Goal: Transaction & Acquisition: Purchase product/service

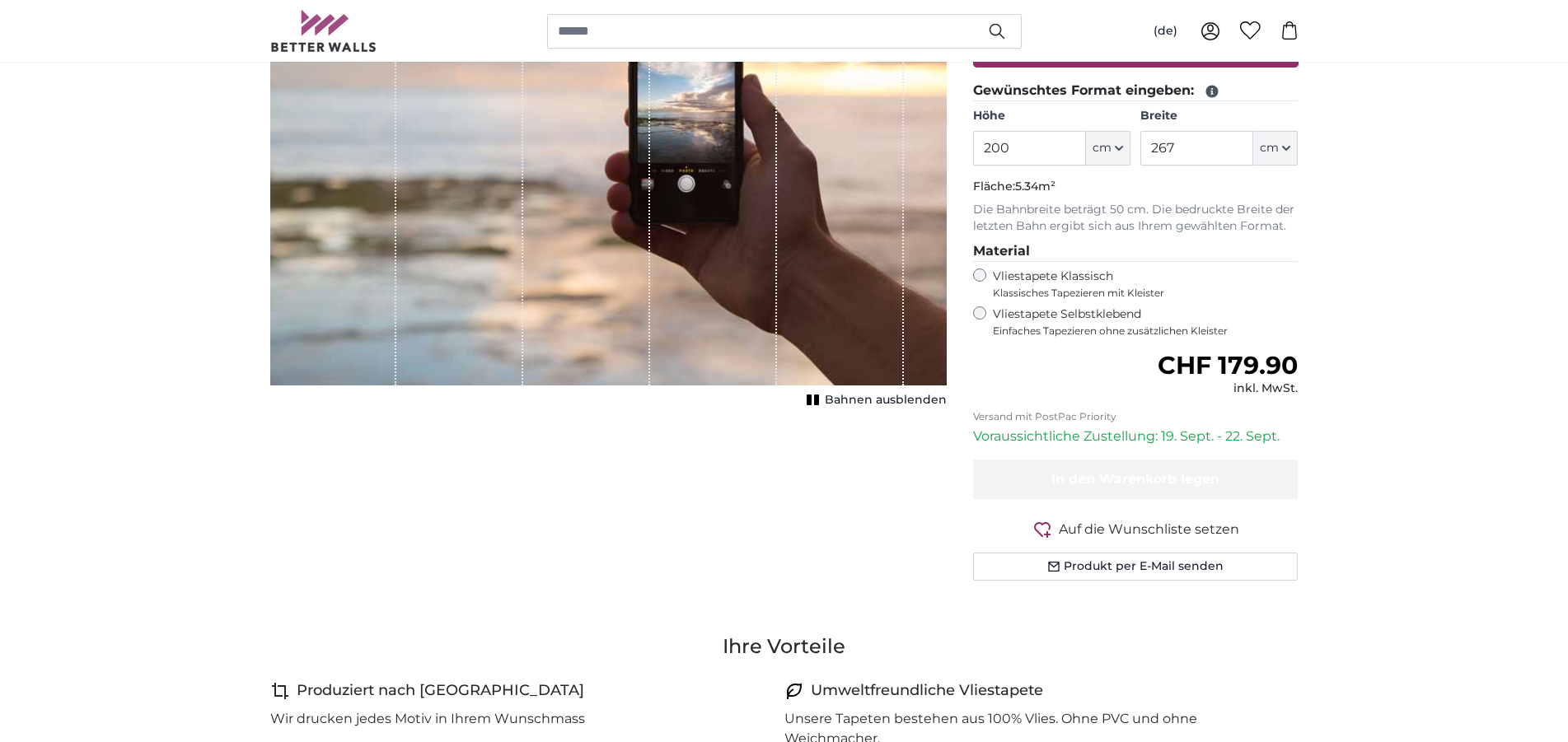
scroll to position [252, 0]
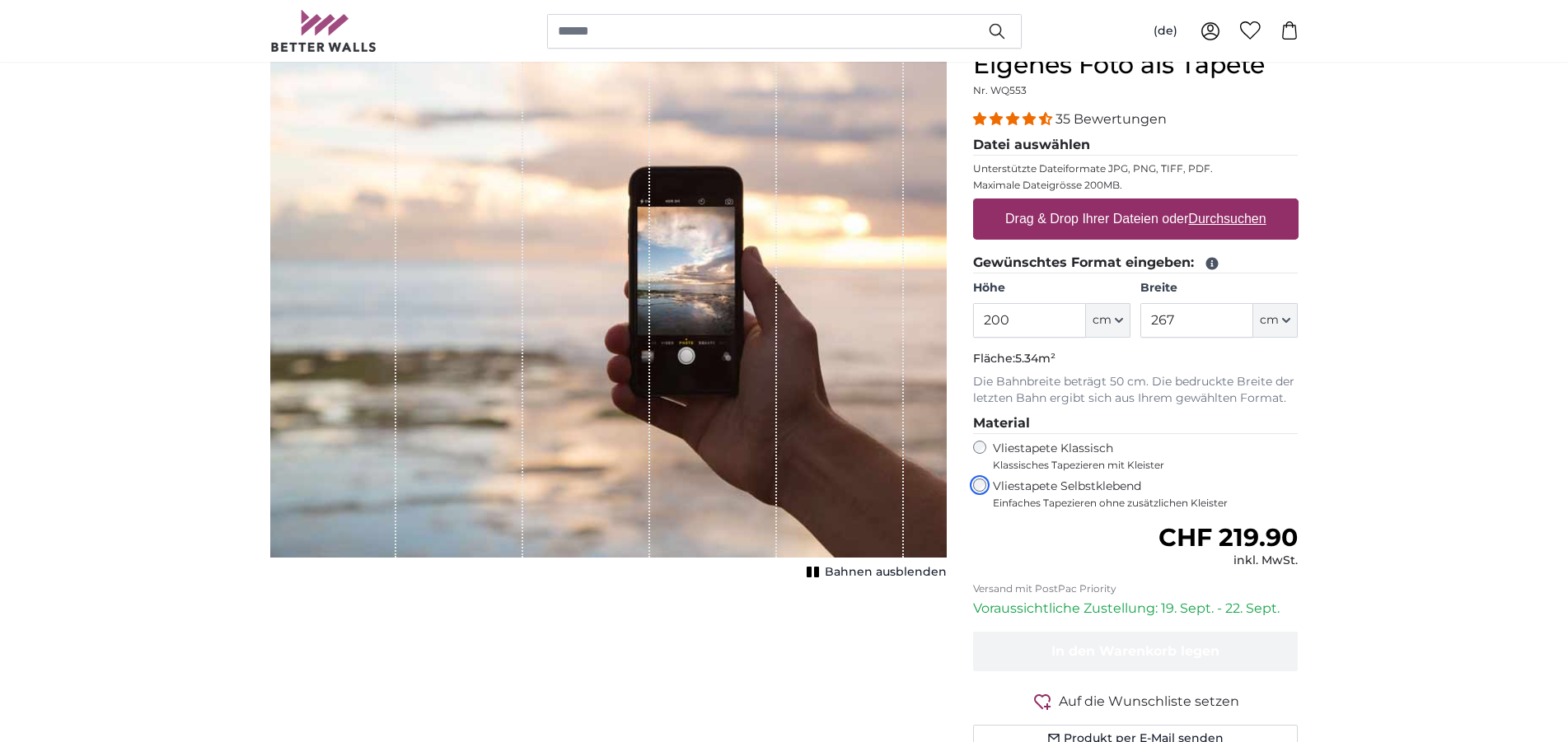
scroll to position [168, 0]
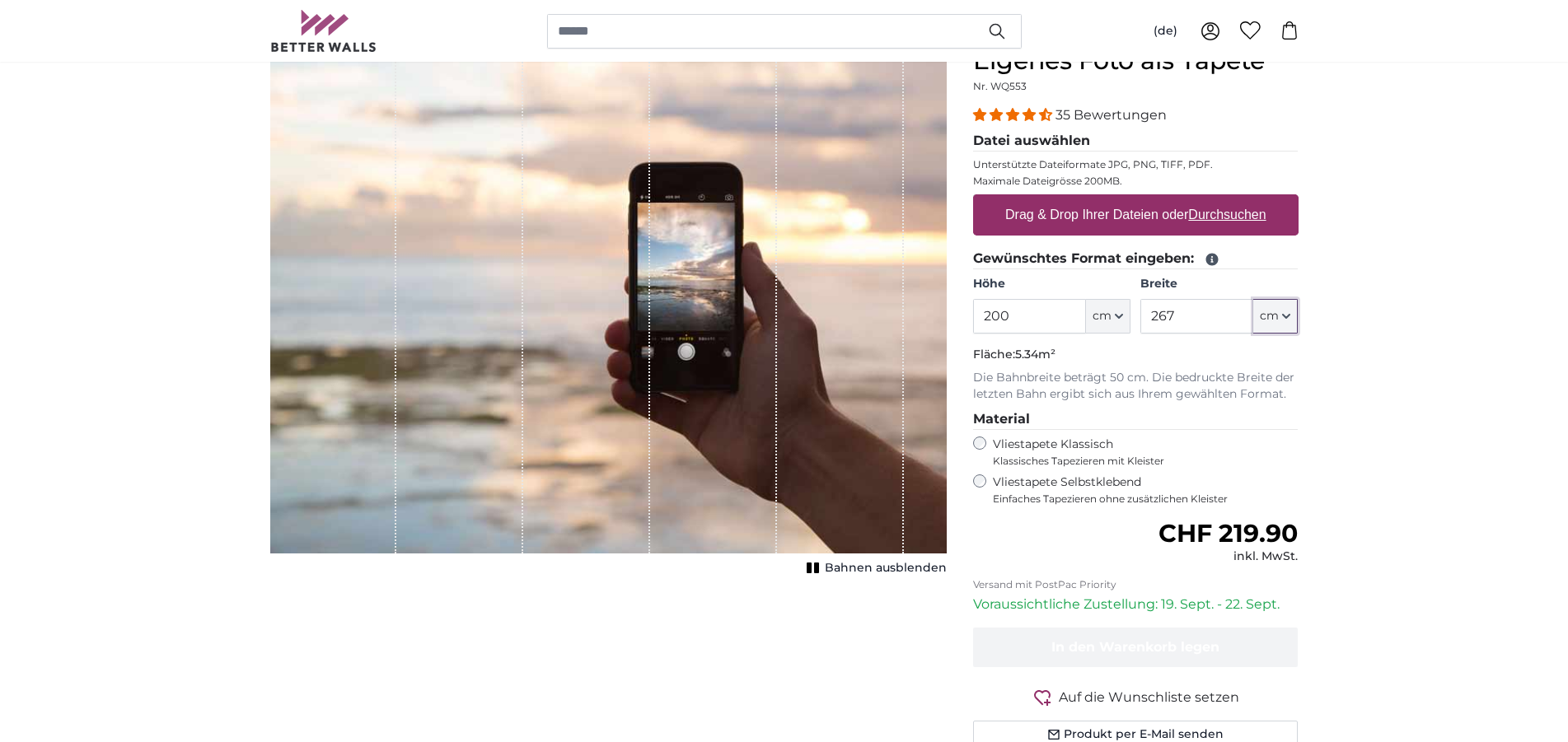
click at [1284, 322] on button "cm" at bounding box center [1274, 315] width 44 height 35
click at [1217, 316] on input "267" at bounding box center [1196, 315] width 113 height 35
drag, startPoint x: 1217, startPoint y: 310, endPoint x: 1114, endPoint y: 315, distance: 103.1
click at [1140, 315] on input "267" at bounding box center [1196, 315] width 113 height 35
type input "350"
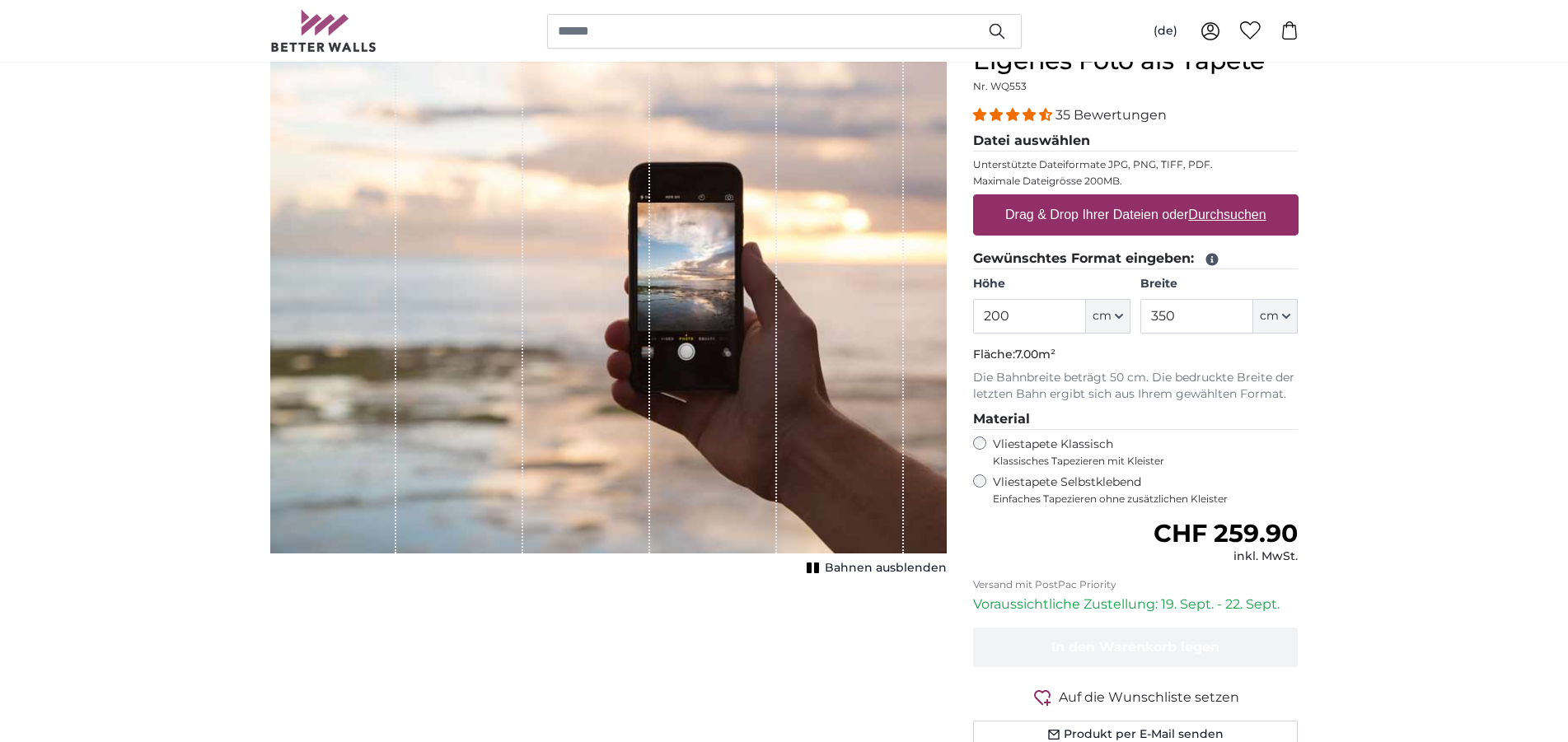
drag, startPoint x: 1024, startPoint y: 323, endPoint x: 941, endPoint y: 333, distance: 83.6
click at [973, 333] on input "200" at bounding box center [1029, 315] width 113 height 35
type input "212"
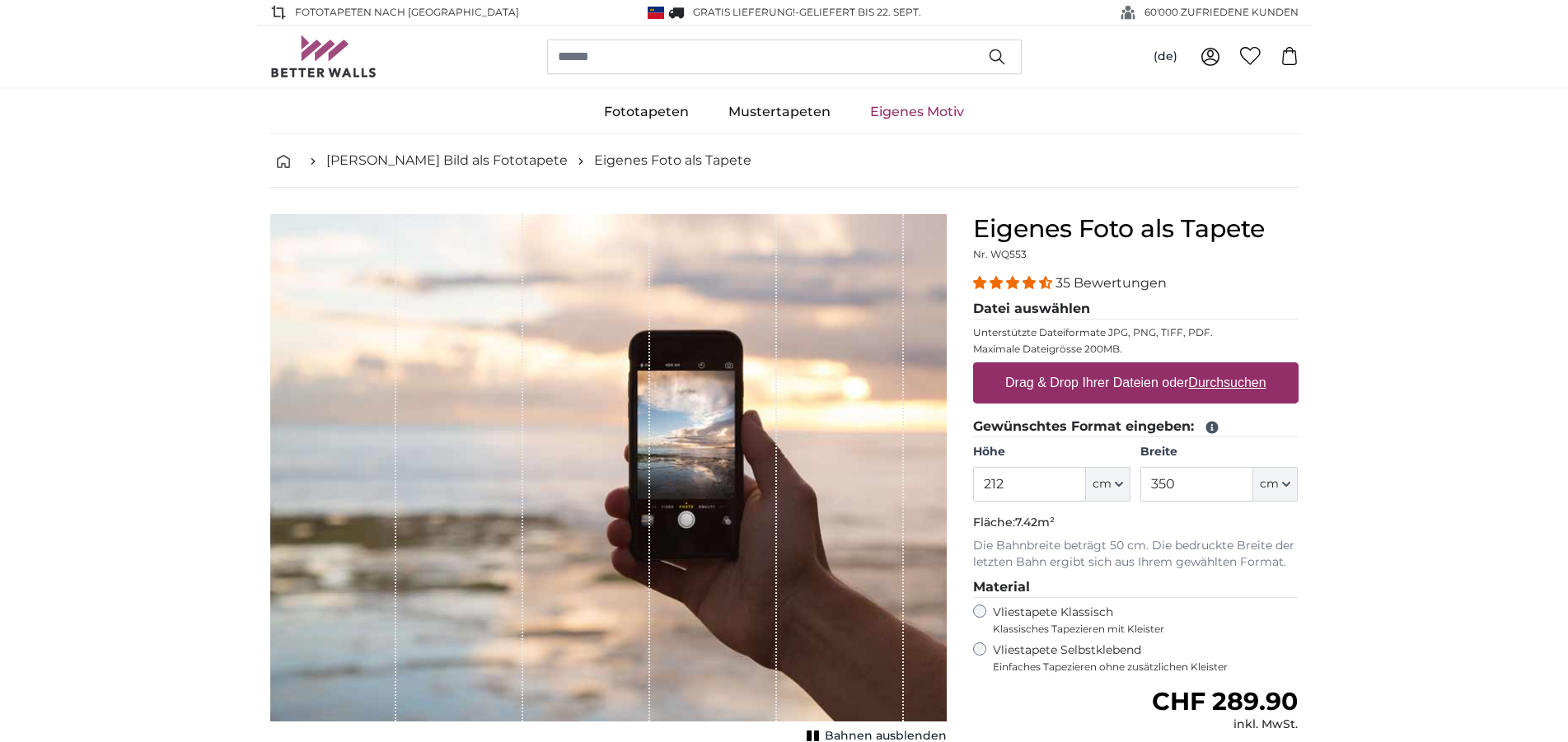
click at [1242, 389] on u "Durchsuchen" at bounding box center [1227, 382] width 77 height 14
click at [1242, 368] on input "Drag & Drop Ihrer Dateien oder Durchsuchen" at bounding box center [1135, 365] width 325 height 5
type input "**********"
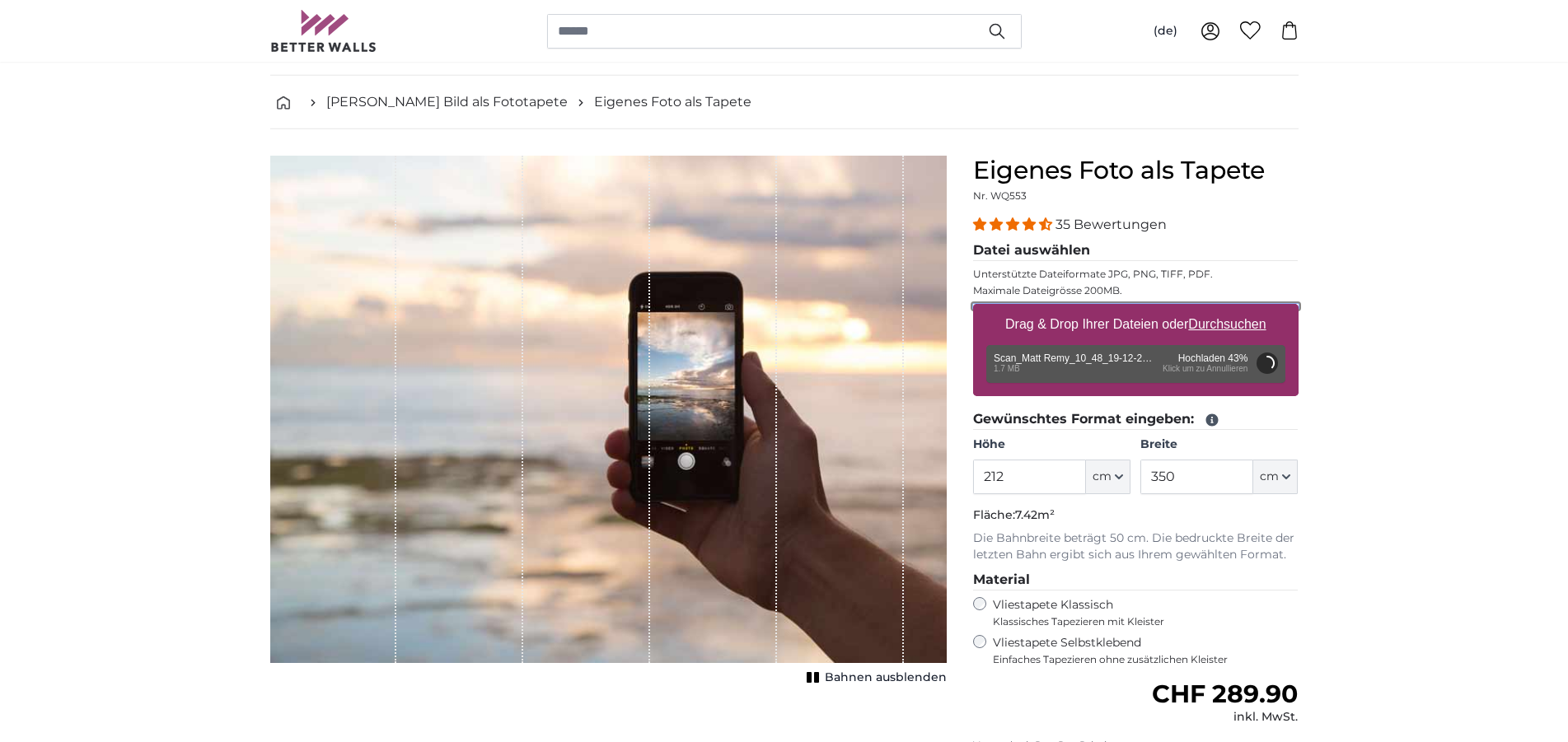
scroll to position [84, 0]
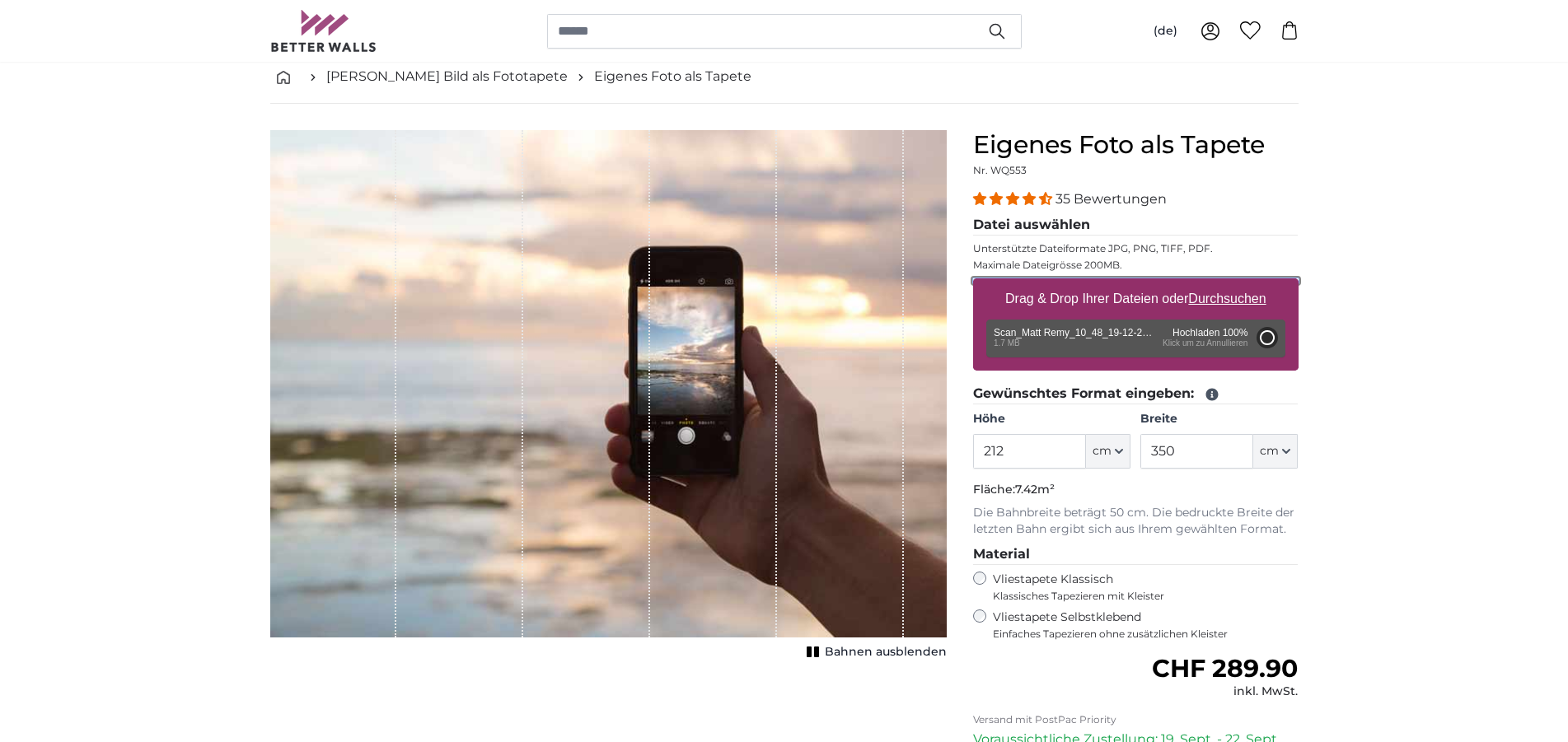
type input "200"
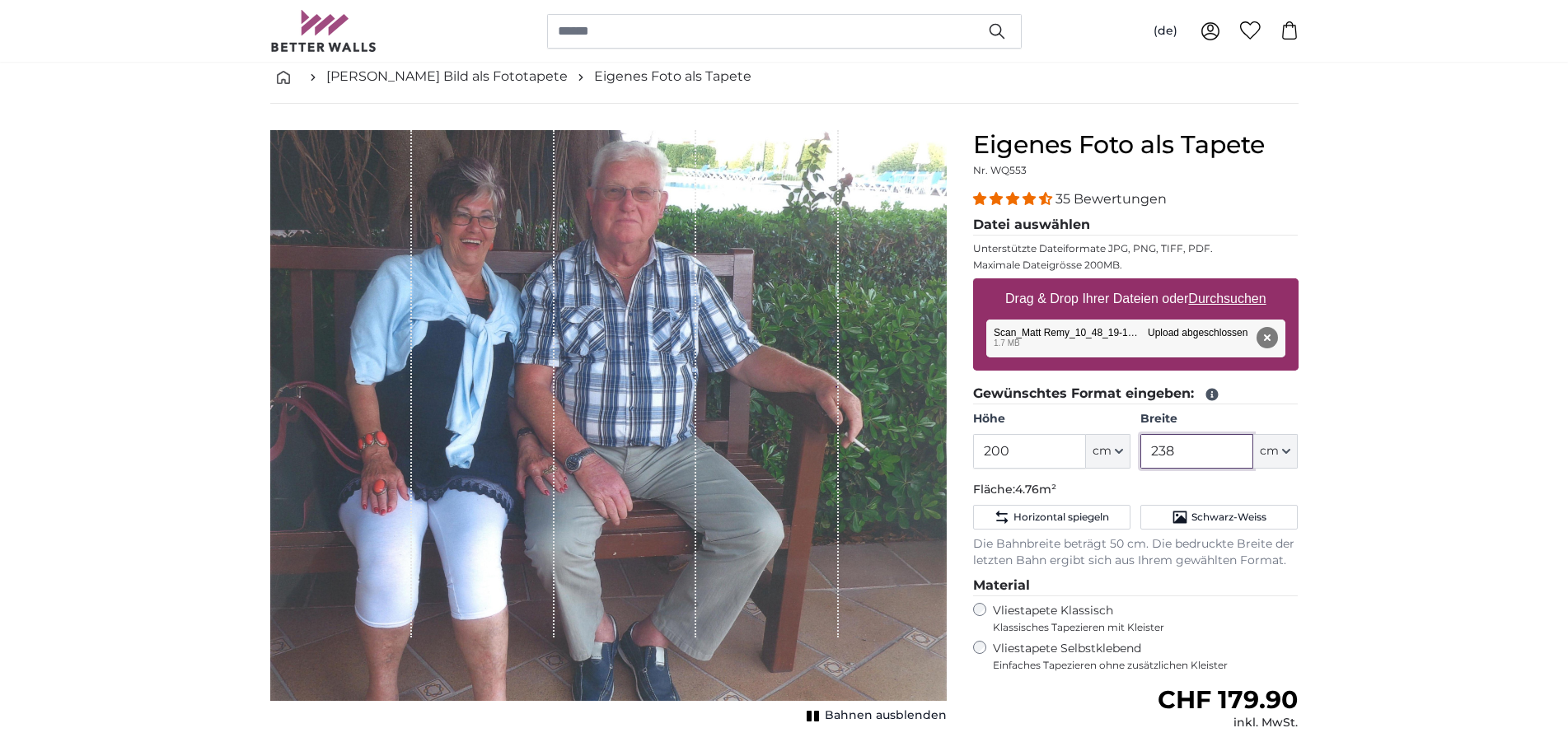
drag, startPoint x: 1190, startPoint y: 450, endPoint x: 1124, endPoint y: 461, distance: 66.9
click at [1140, 461] on input "238" at bounding box center [1196, 451] width 113 height 35
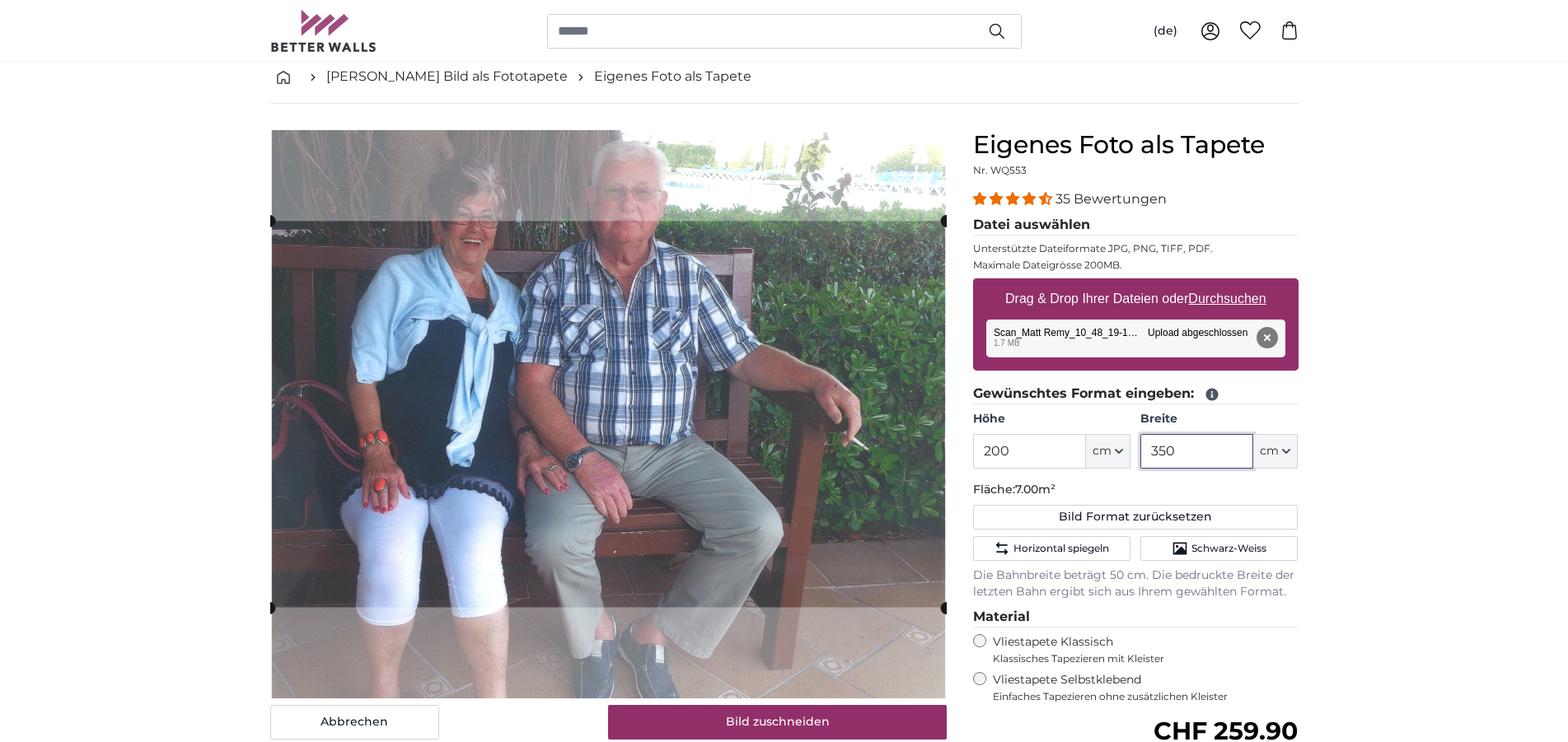
type input "350"
drag, startPoint x: 1011, startPoint y: 452, endPoint x: 978, endPoint y: 456, distance: 33.2
click at [978, 456] on input "200" at bounding box center [1029, 451] width 113 height 35
type input "220"
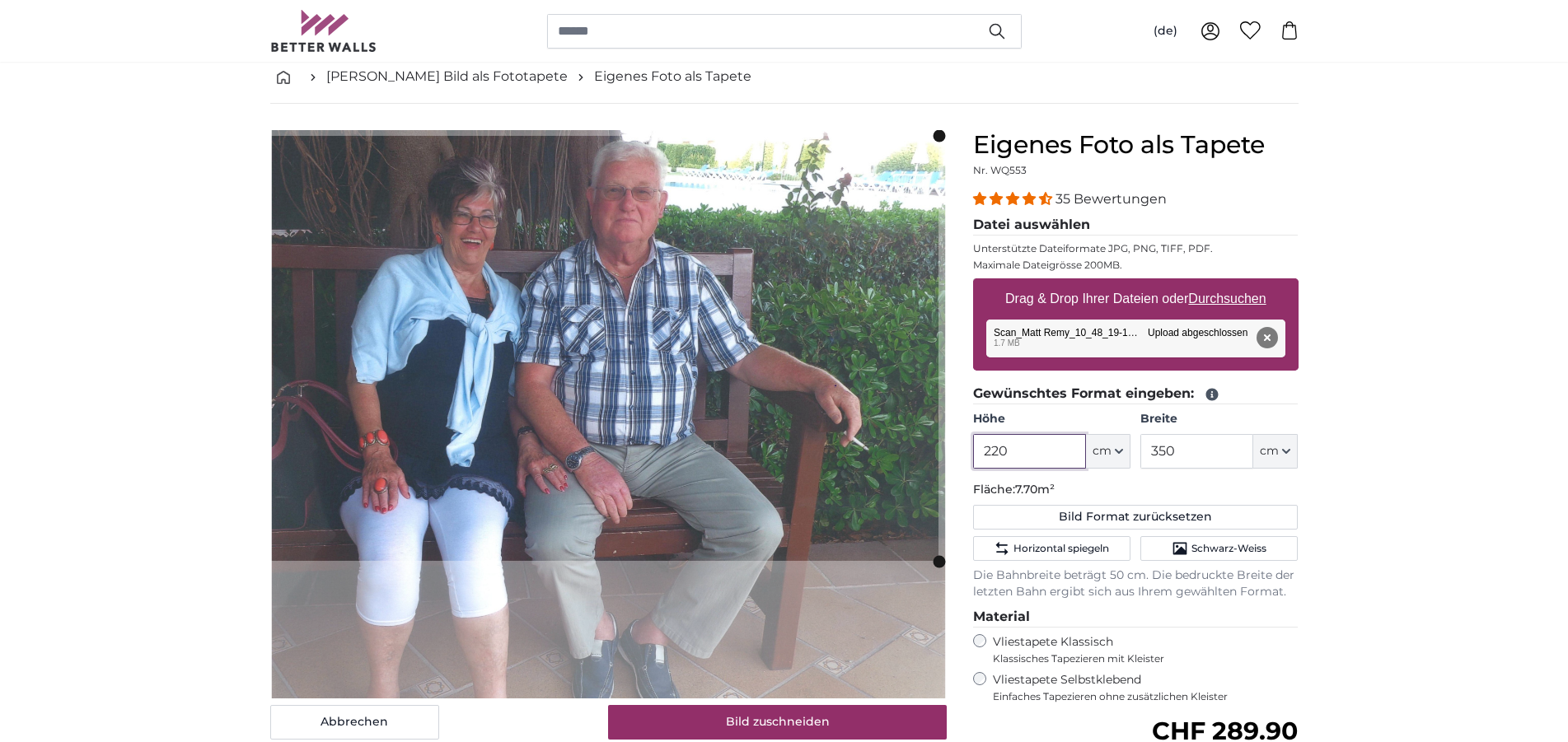
click at [661, 437] on cropper-handle at bounding box center [600, 348] width 676 height 425
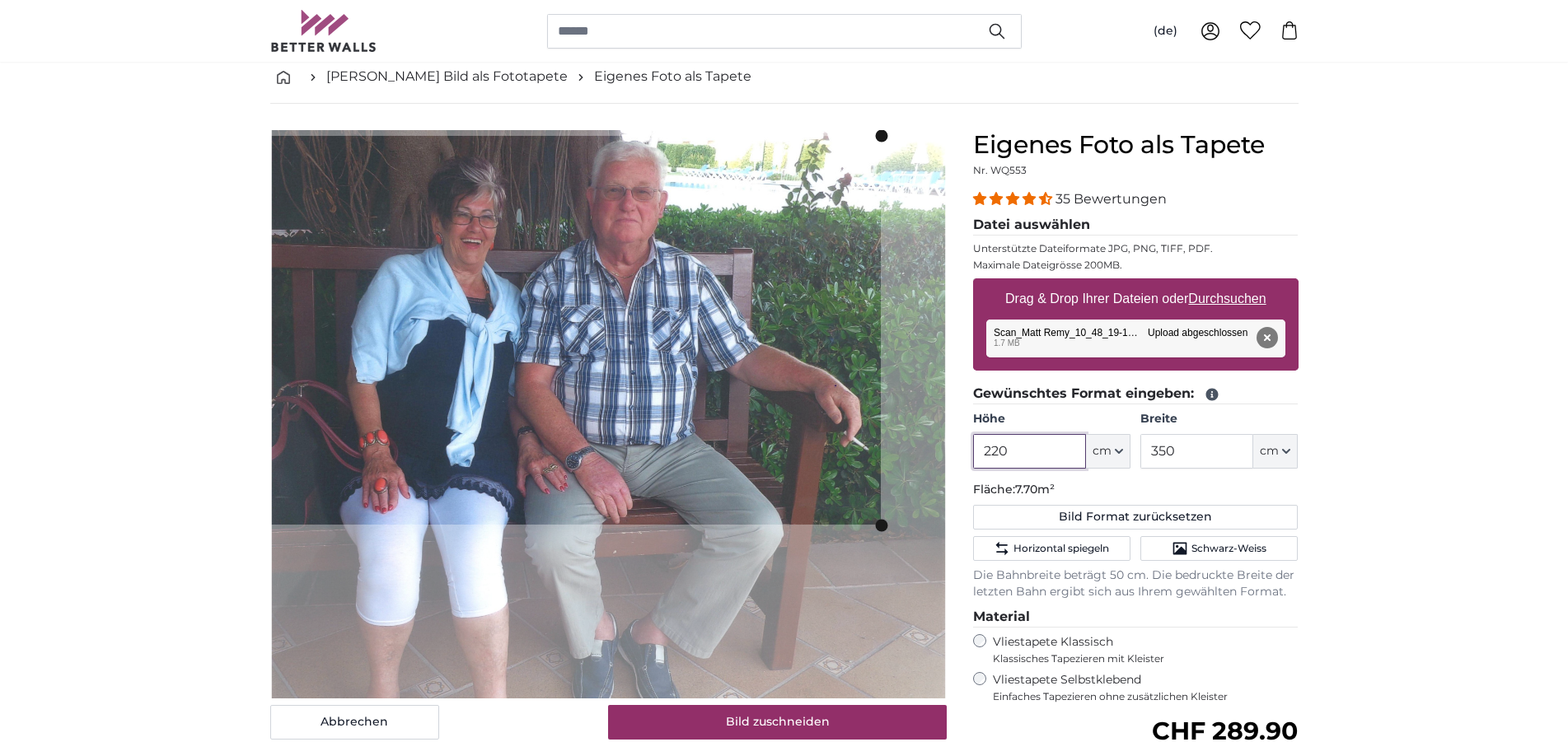
click at [0, 0] on slot at bounding box center [0, 0] width 0 height 0
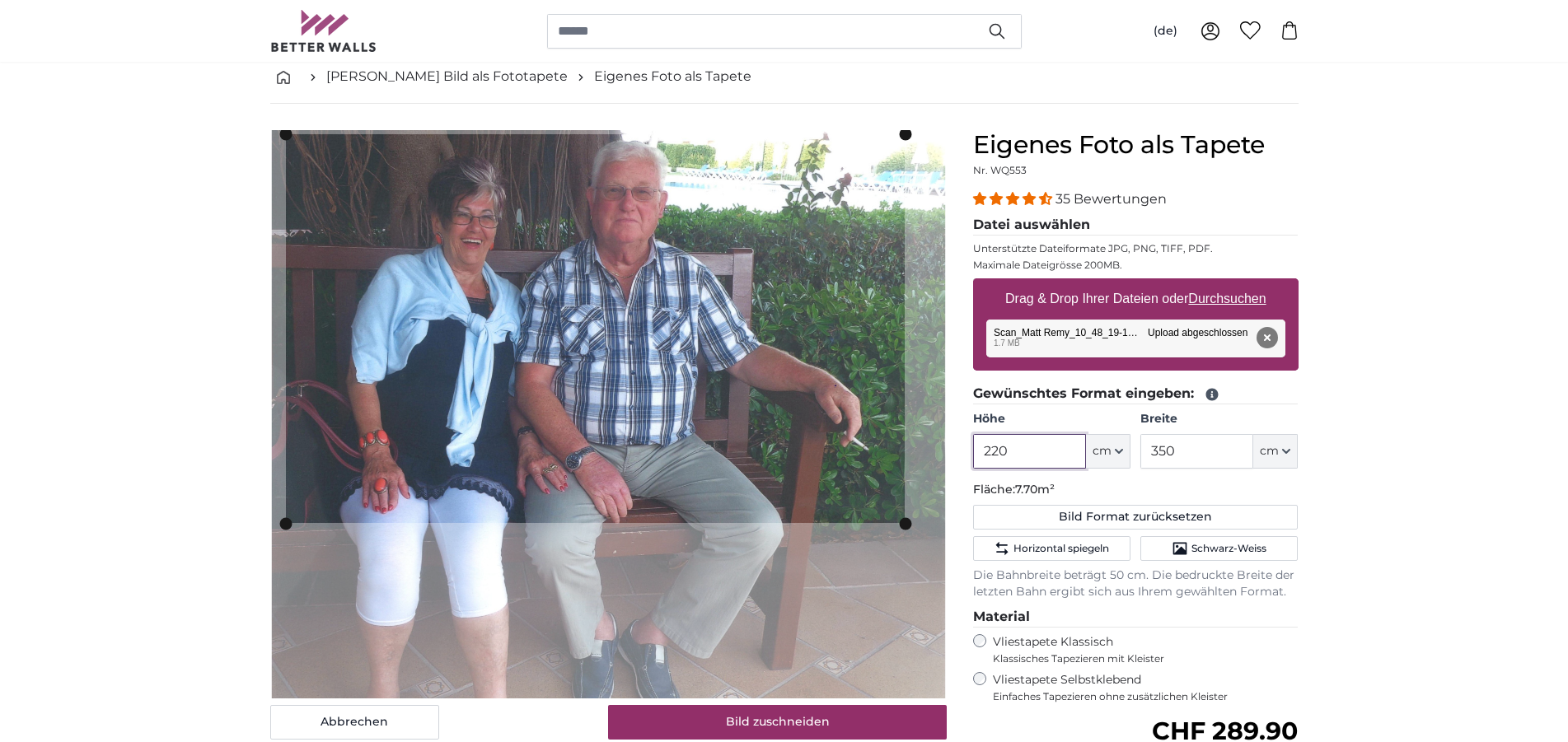
click at [389, 466] on cropper-handle at bounding box center [595, 328] width 619 height 388
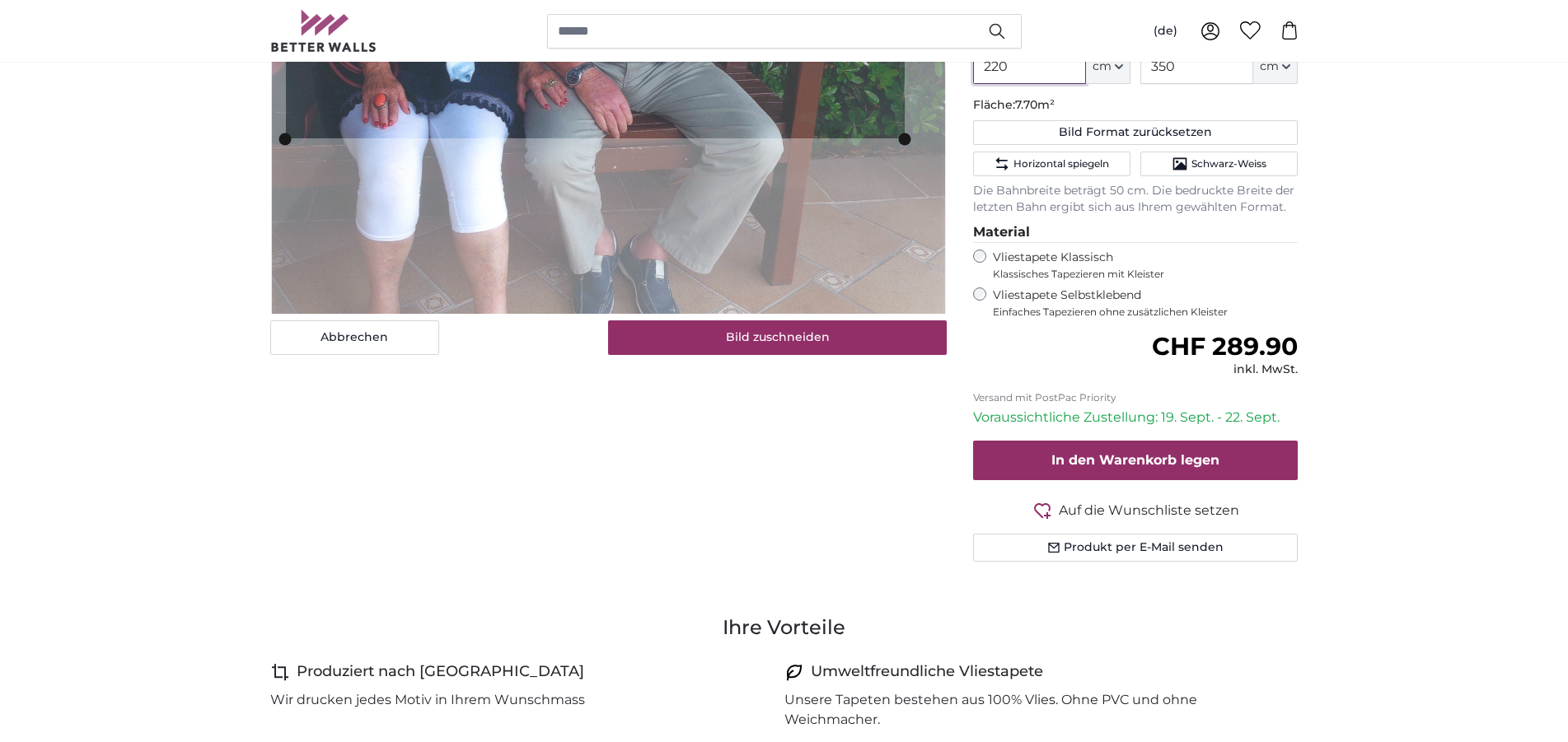
scroll to position [420, 0]
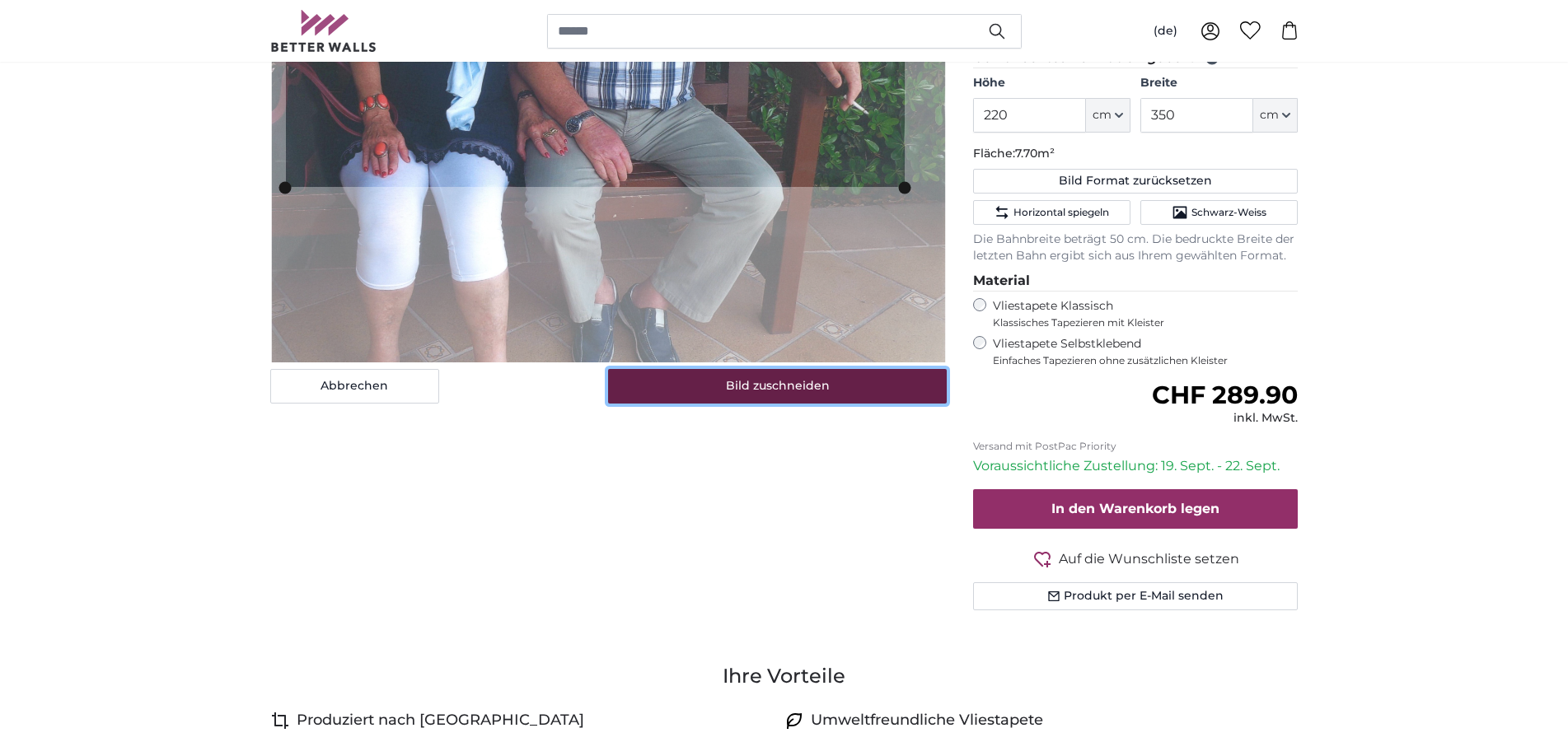
click at [811, 396] on button "Bild zuschneiden" at bounding box center [777, 385] width 338 height 35
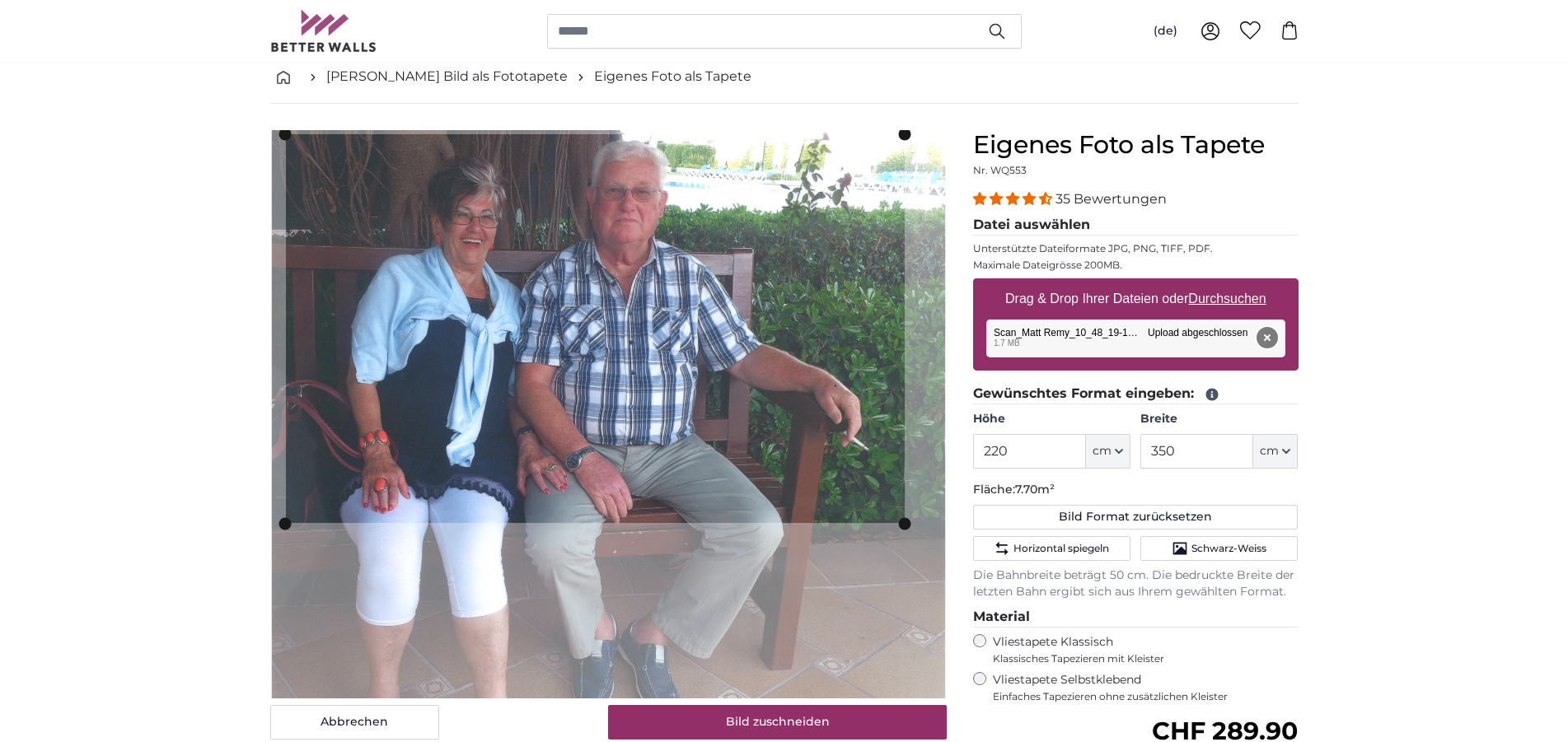
click at [1266, 343] on button "Entfernen" at bounding box center [1266, 338] width 22 height 22
type input "200"
type input "238"
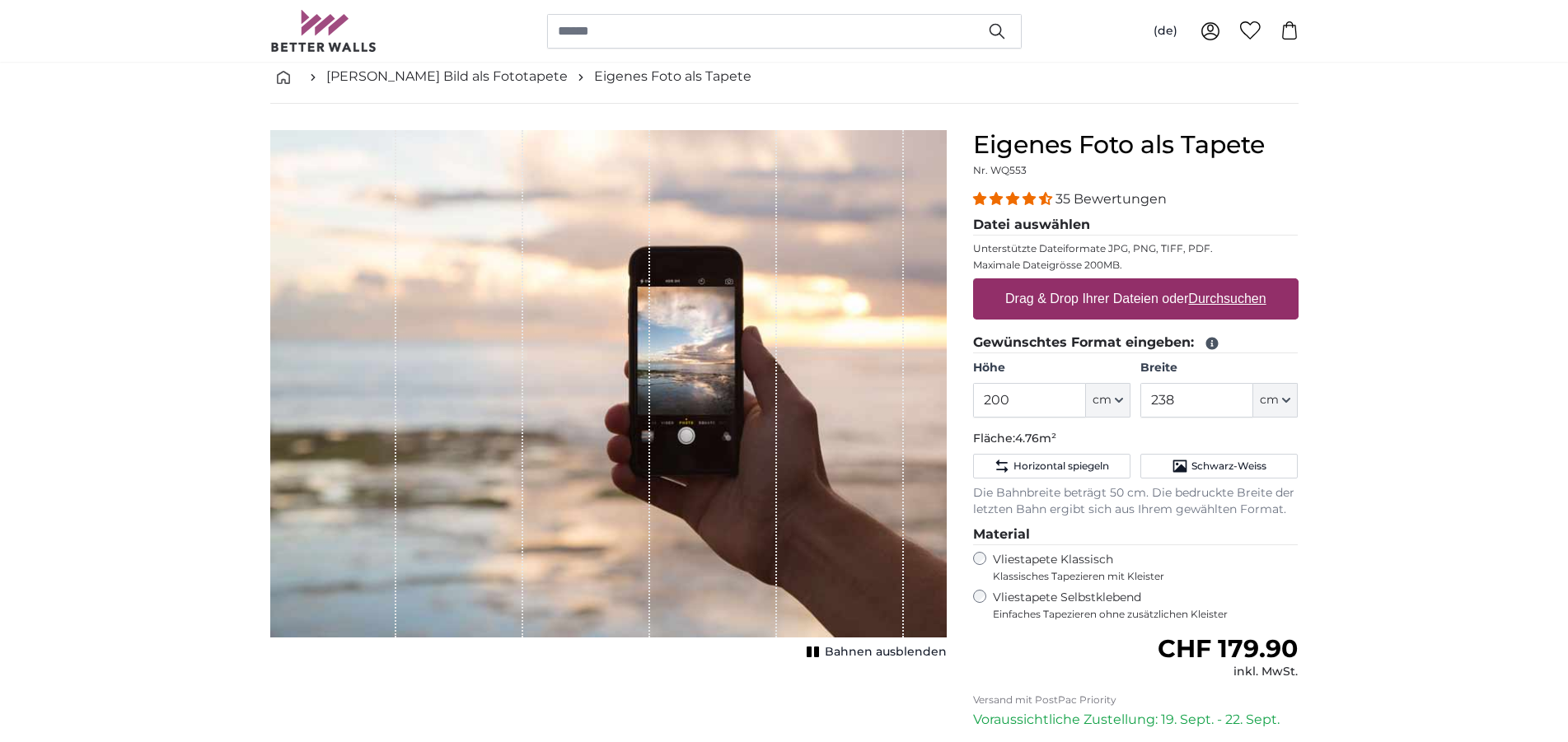
click at [1228, 304] on u "Durchsuchen" at bounding box center [1227, 298] width 77 height 14
click at [1228, 284] on input "Drag & Drop Ihrer Dateien oder Durchsuchen" at bounding box center [1135, 281] width 325 height 5
type input "**********"
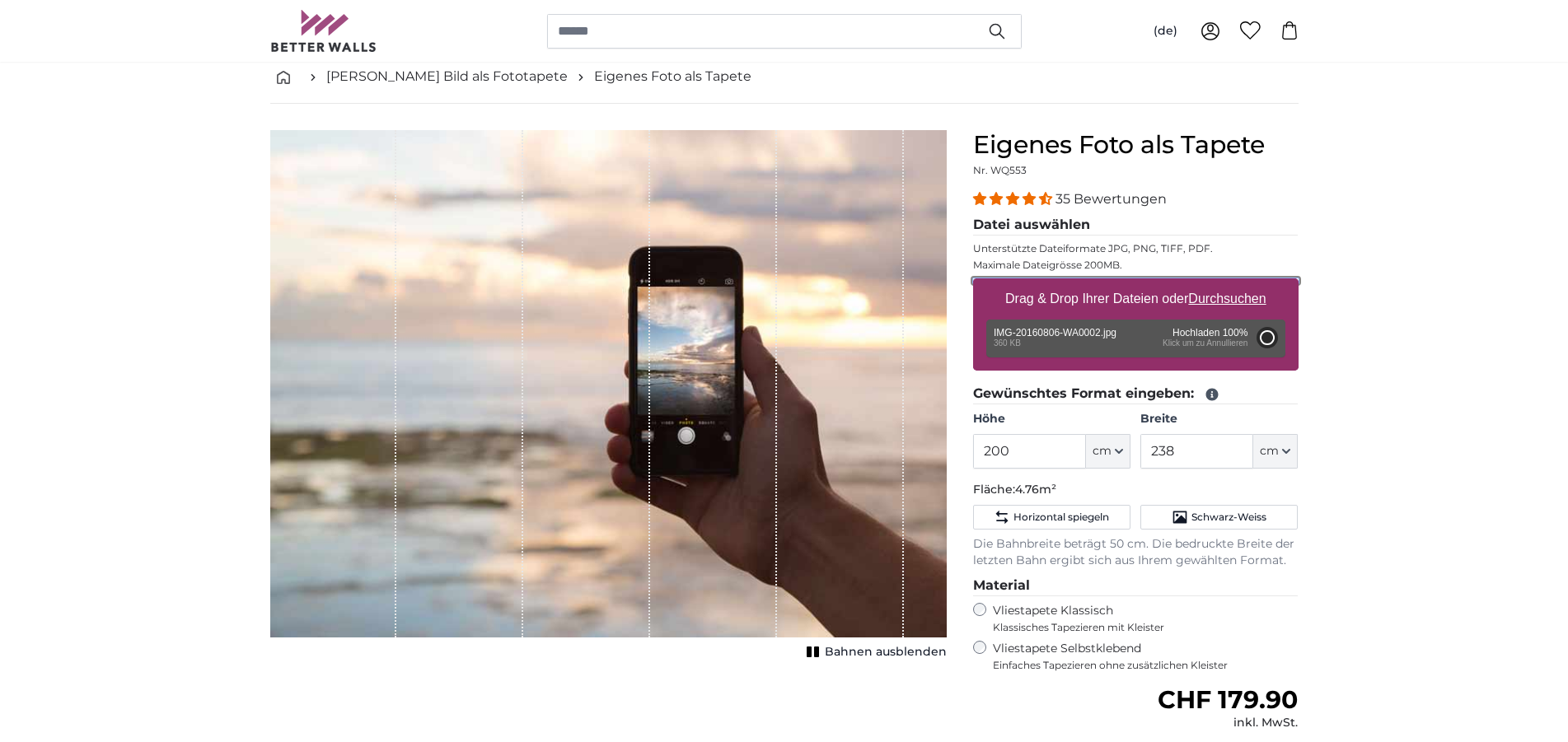
type input "56"
type input "99.7"
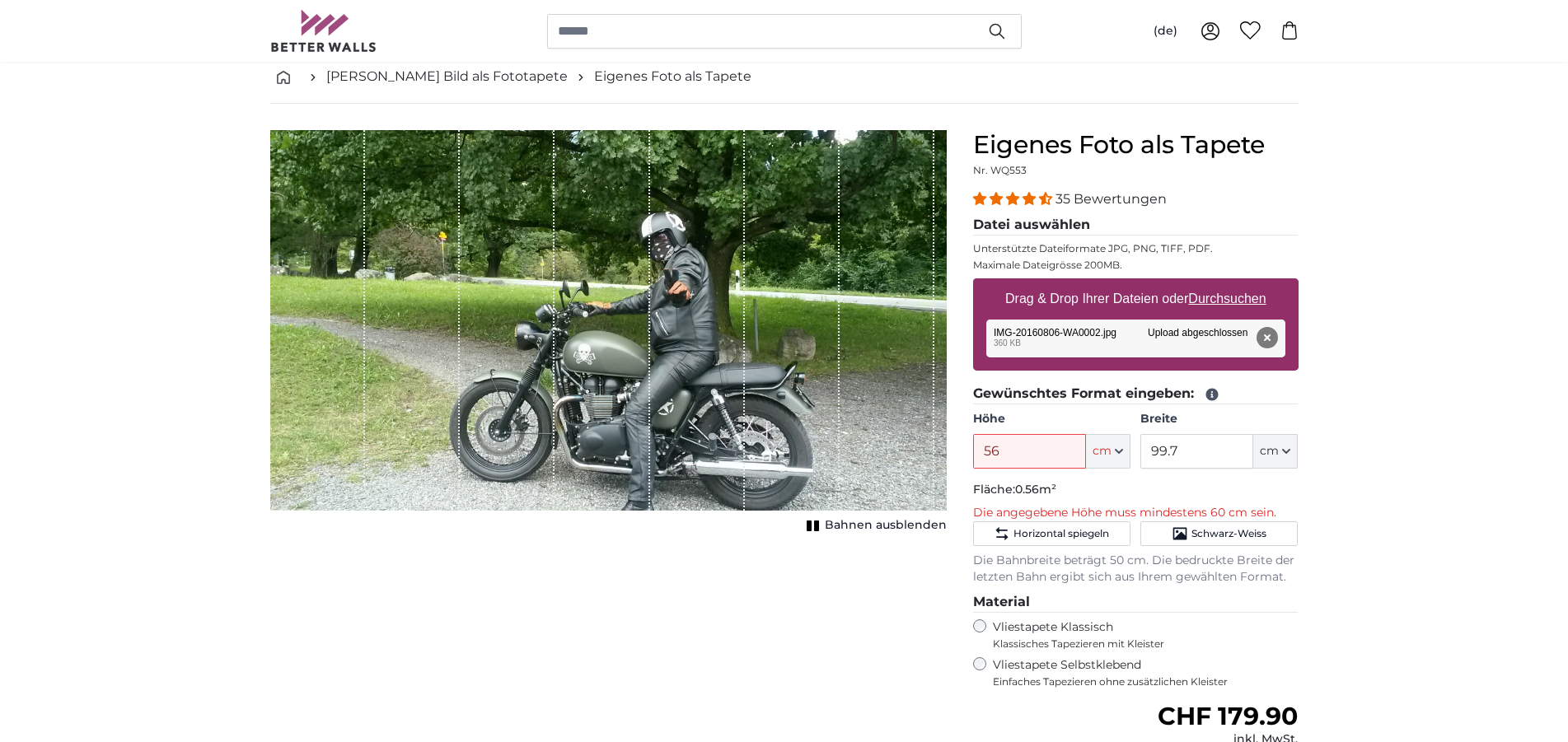
drag, startPoint x: 831, startPoint y: 417, endPoint x: 829, endPoint y: 431, distance: 14.1
click at [829, 431] on div "1 of 1" at bounding box center [792, 320] width 95 height 380
click at [1124, 450] on button "cm" at bounding box center [1107, 451] width 44 height 35
click at [1041, 458] on input "56" at bounding box center [1029, 451] width 113 height 35
drag, startPoint x: 1041, startPoint y: 458, endPoint x: 961, endPoint y: 467, distance: 80.5
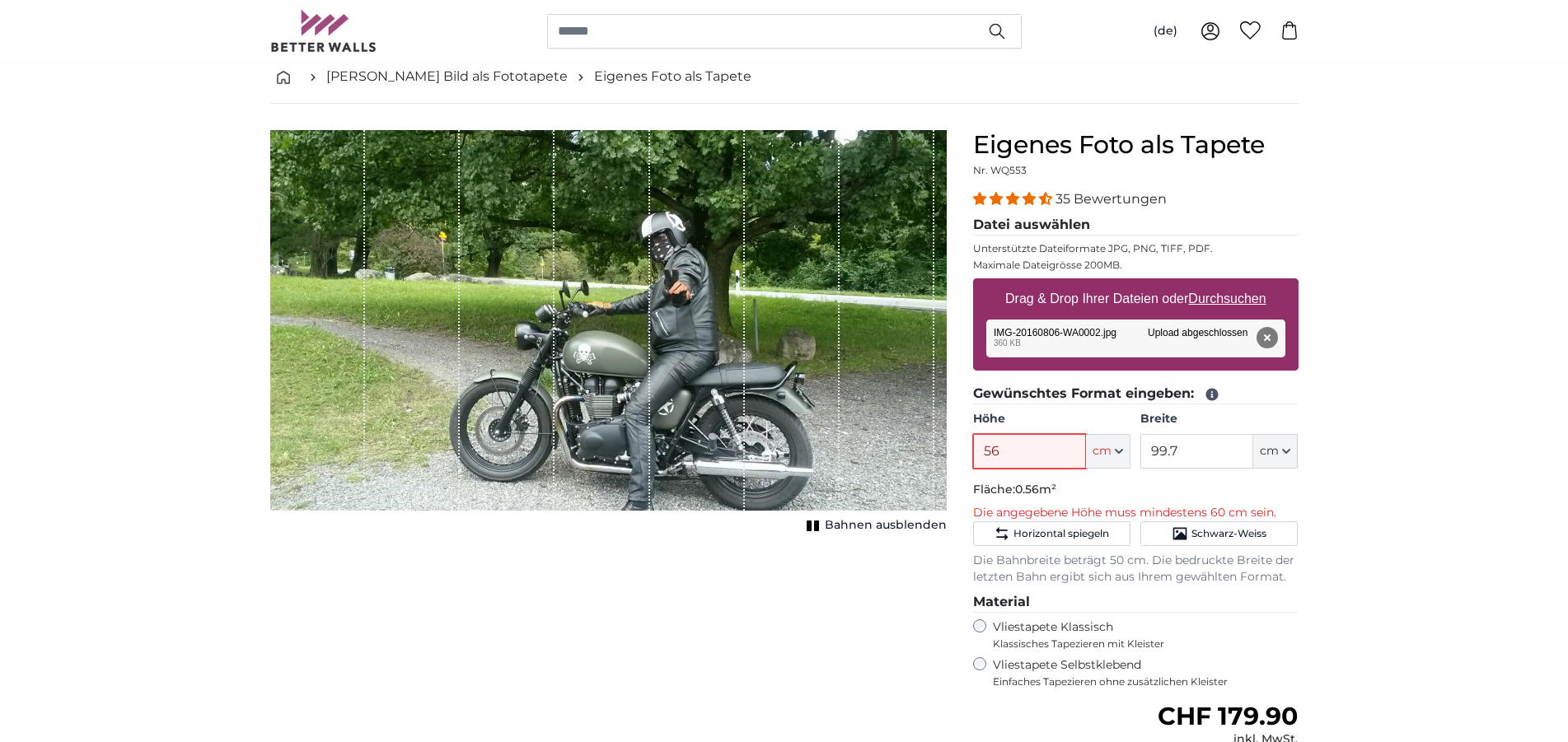
click at [973, 465] on input "56" at bounding box center [1029, 451] width 113 height 35
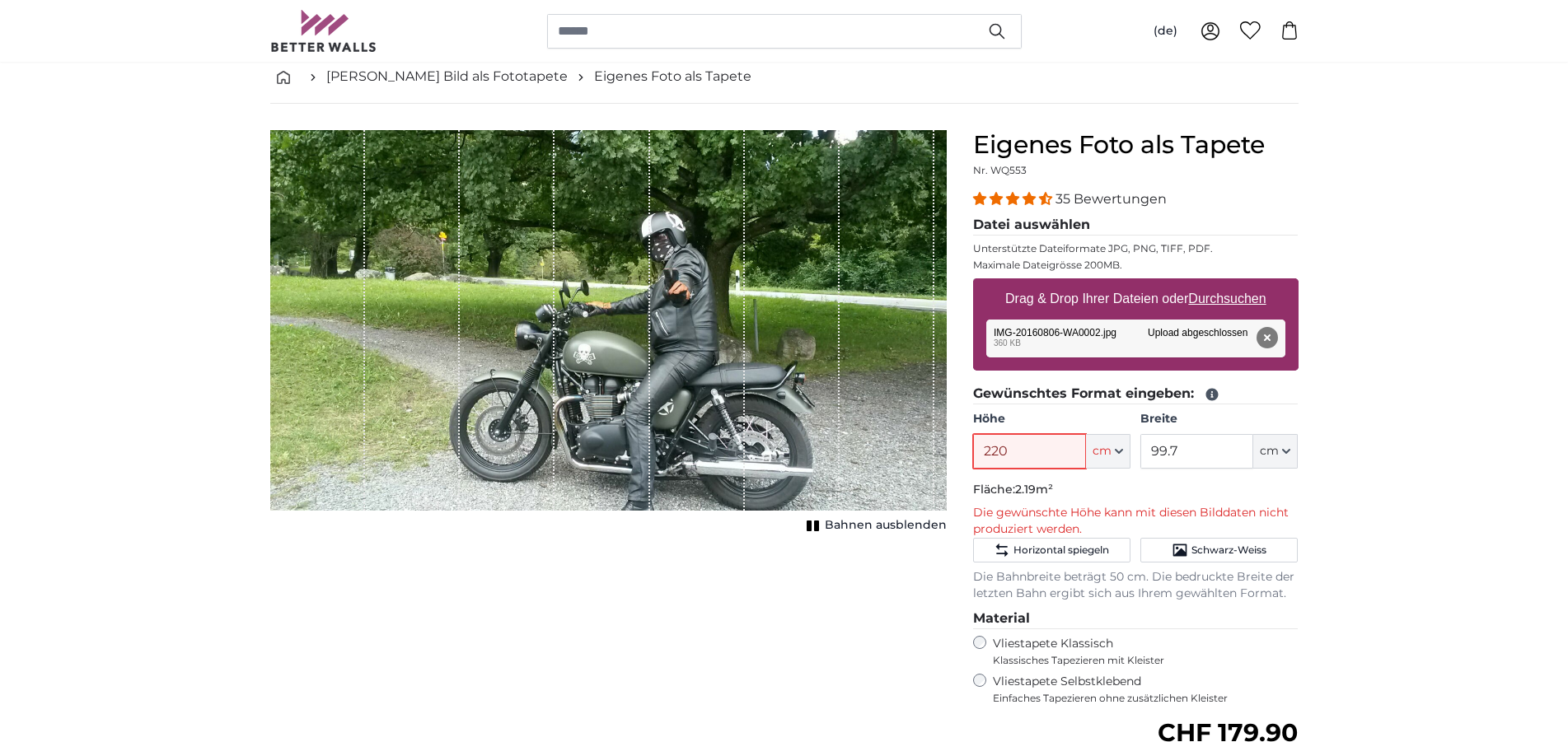
type input "220"
drag, startPoint x: 1203, startPoint y: 452, endPoint x: 1131, endPoint y: 464, distance: 73.0
click at [1140, 460] on input "99.7" at bounding box center [1196, 451] width 113 height 35
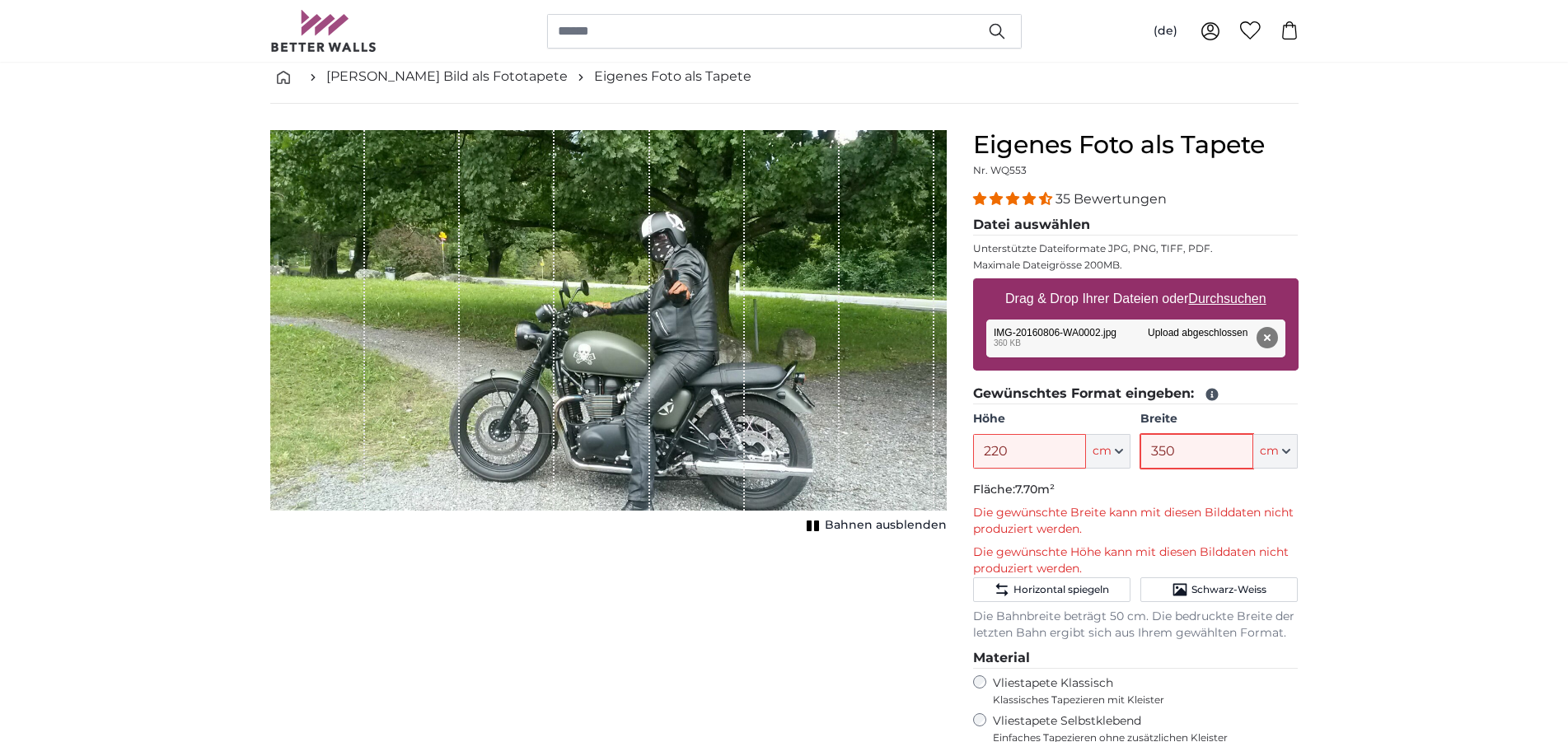
type input "350"
drag, startPoint x: 1271, startPoint y: 582, endPoint x: 1336, endPoint y: 577, distance: 65.2
click at [1273, 582] on button "Schwarz-Weiss" at bounding box center [1218, 589] width 157 height 25
